Goal: Navigation & Orientation: Find specific page/section

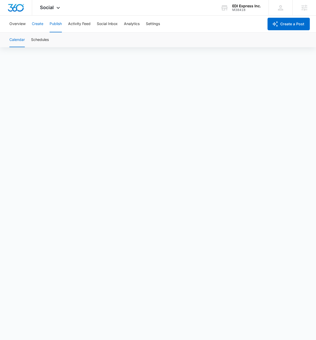
click at [39, 24] on button "Create" at bounding box center [37, 24] width 11 height 17
click at [57, 44] on button "Approvals" at bounding box center [50, 40] width 17 height 15
click at [151, 19] on button "Settings" at bounding box center [153, 24] width 14 height 17
click at [37, 25] on button "Create" at bounding box center [37, 24] width 11 height 17
click at [56, 24] on button "Publish" at bounding box center [56, 24] width 12 height 17
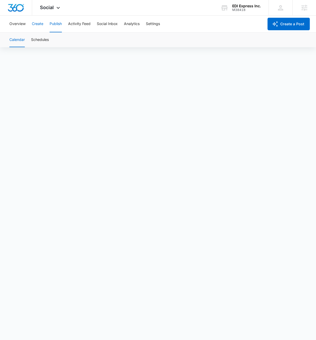
click at [40, 29] on button "Create" at bounding box center [37, 24] width 11 height 17
click at [51, 44] on button "Approvals" at bounding box center [50, 40] width 17 height 15
click at [33, 22] on button "Create" at bounding box center [37, 24] width 11 height 17
click at [56, 22] on button "Publish" at bounding box center [56, 24] width 12 height 17
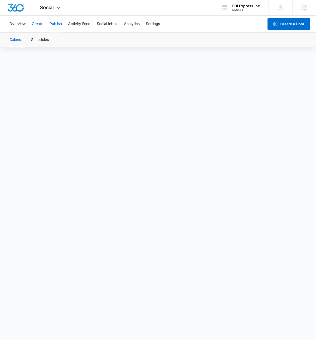
click at [40, 26] on button "Create" at bounding box center [37, 24] width 11 height 17
drag, startPoint x: 51, startPoint y: 38, endPoint x: 58, endPoint y: 44, distance: 9.6
click at [51, 38] on button "Approvals" at bounding box center [50, 40] width 17 height 15
